Goal: Navigation & Orientation: Find specific page/section

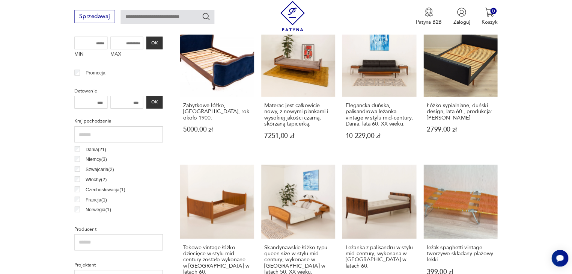
scroll to position [333, 0]
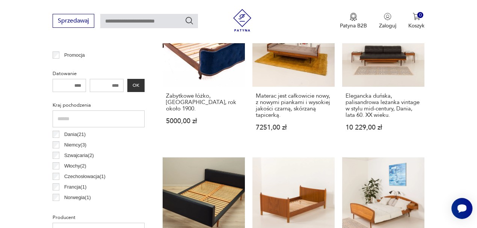
drag, startPoint x: 668, startPoint y: 0, endPoint x: 1, endPoint y: 73, distance: 670.6
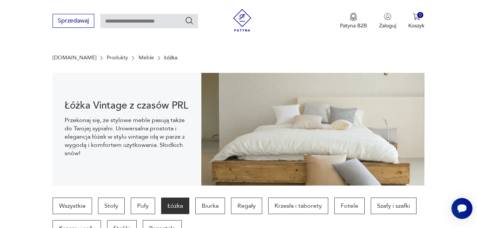
scroll to position [0, 0]
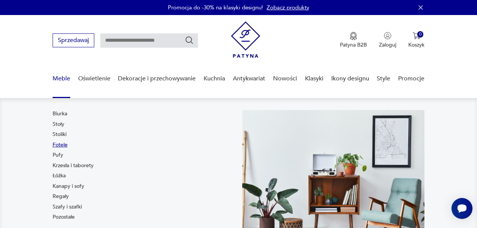
click at [65, 146] on link "Fotele" at bounding box center [60, 145] width 15 height 8
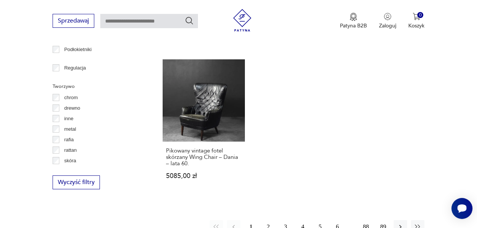
scroll to position [1050, 0]
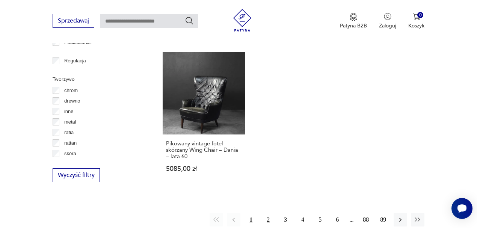
click at [269, 213] on button "2" at bounding box center [268, 220] width 14 height 14
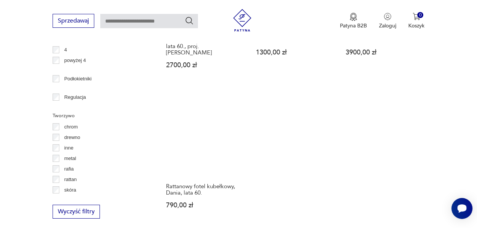
scroll to position [1050, 0]
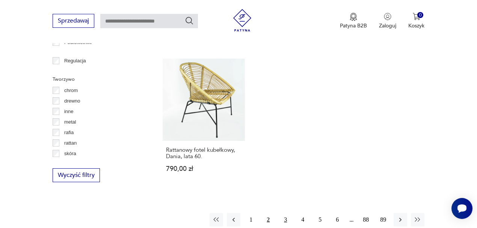
click at [285, 213] on button "3" at bounding box center [286, 220] width 14 height 14
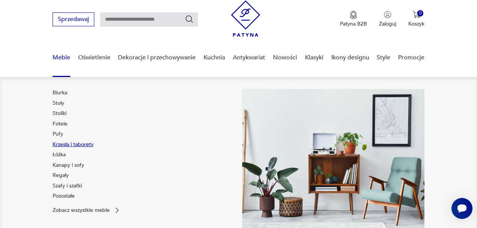
scroll to position [25, 0]
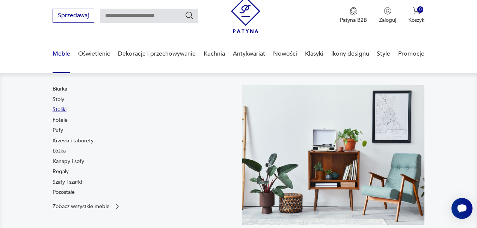
click at [61, 107] on link "Stoliki" at bounding box center [60, 110] width 14 height 8
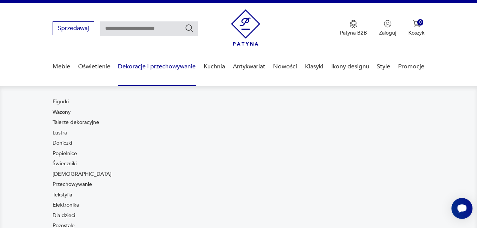
scroll to position [50, 0]
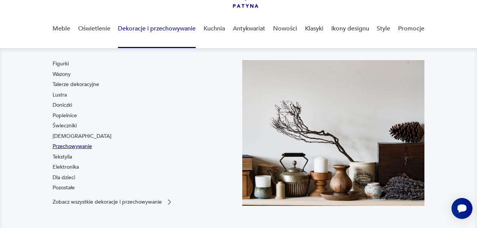
click at [80, 148] on link "Przechowywanie" at bounding box center [72, 147] width 39 height 8
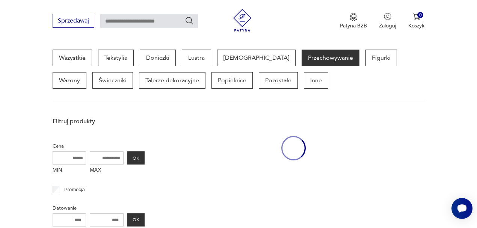
scroll to position [199, 0]
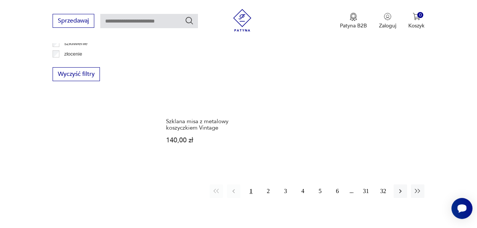
scroll to position [1050, 0]
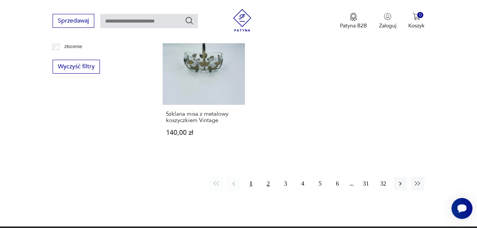
click at [271, 179] on button "2" at bounding box center [268, 184] width 14 height 14
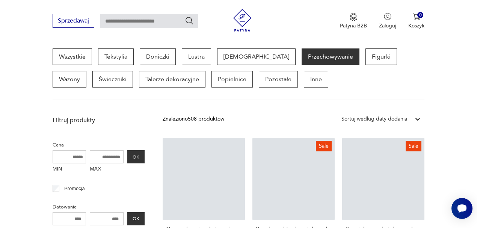
scroll to position [199, 0]
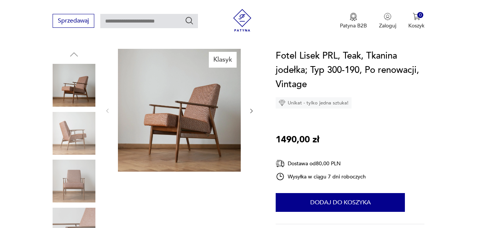
click at [70, 136] on img at bounding box center [74, 133] width 43 height 43
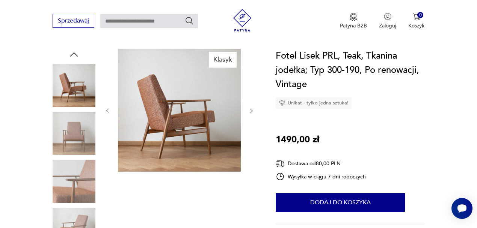
click at [72, 145] on img at bounding box center [74, 133] width 43 height 43
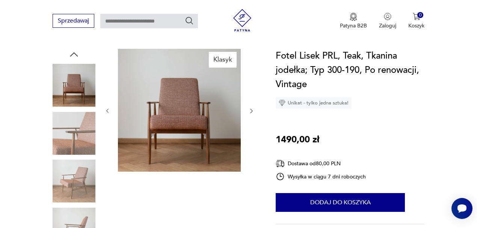
click at [73, 148] on img at bounding box center [74, 133] width 43 height 43
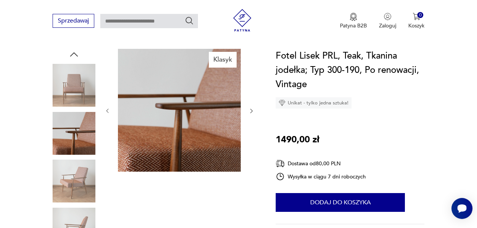
click at [74, 180] on img at bounding box center [74, 181] width 43 height 43
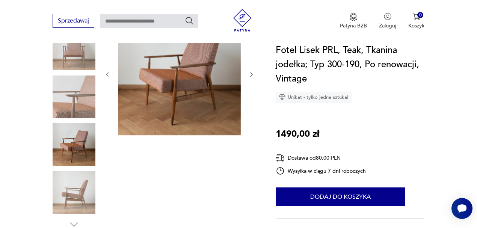
scroll to position [125, 0]
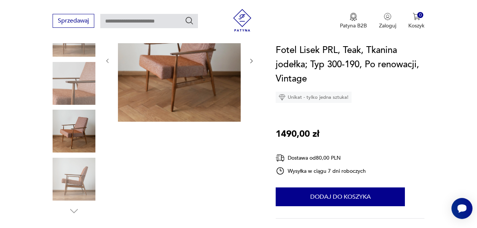
click at [75, 176] on img at bounding box center [74, 179] width 43 height 43
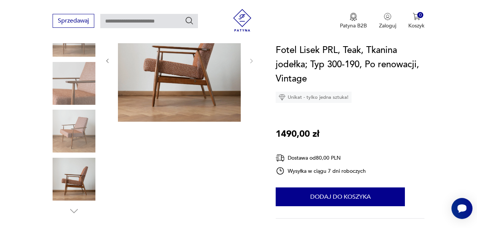
click at [74, 204] on div at bounding box center [74, 108] width 43 height 218
